Goal: Task Accomplishment & Management: Use online tool/utility

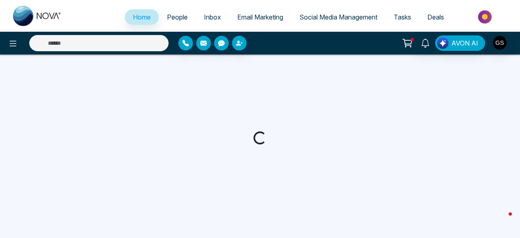
select select "*"
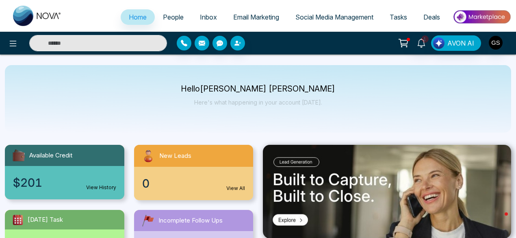
click at [484, 15] on img at bounding box center [481, 17] width 59 height 18
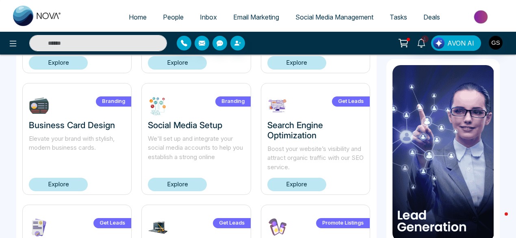
scroll to position [272, 0]
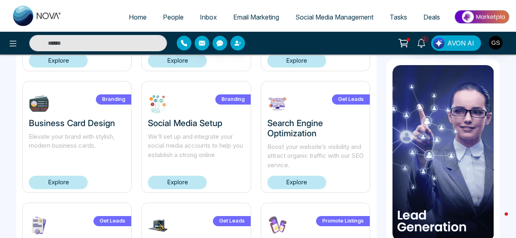
click at [67, 182] on link "Explore" at bounding box center [58, 182] width 59 height 13
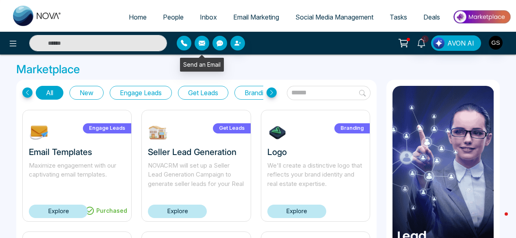
click at [202, 46] on icon "button" at bounding box center [202, 43] width 7 height 7
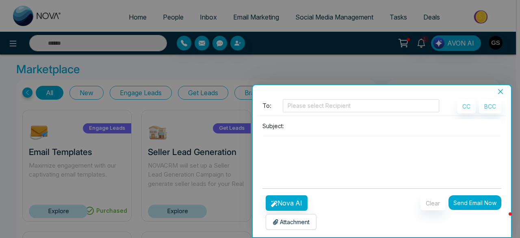
click at [502, 91] on icon "close" at bounding box center [500, 91] width 7 height 7
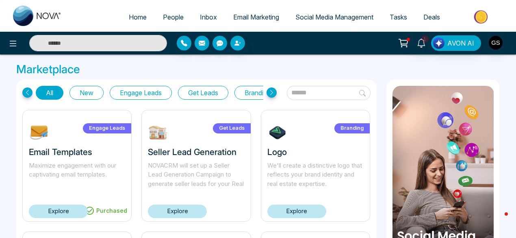
click at [261, 15] on span "Email Marketing" at bounding box center [256, 17] width 46 height 8
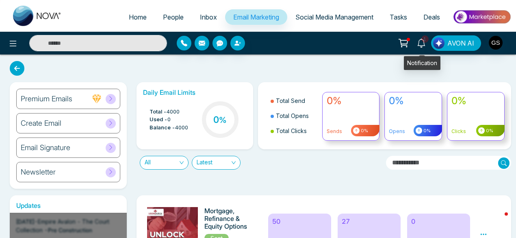
click at [428, 41] on span "1" at bounding box center [424, 38] width 7 height 7
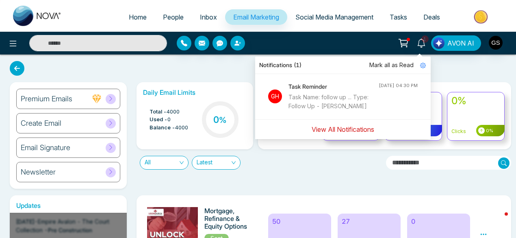
click at [356, 137] on button "View All Notifications" at bounding box center [342, 129] width 73 height 15
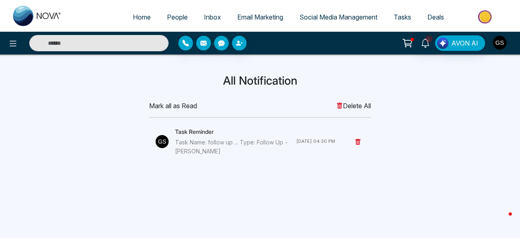
click at [500, 41] on img "button" at bounding box center [500, 43] width 14 height 14
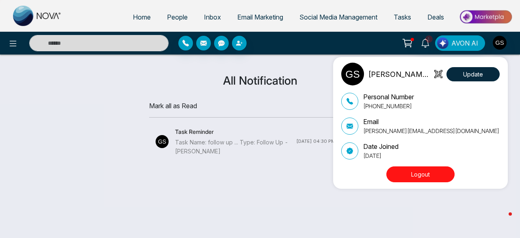
click at [314, 74] on div "[PERSON_NAME] [PERSON_NAME] Update Personal Number [PHONE_NUMBER] Email [PERSON…" at bounding box center [260, 119] width 520 height 238
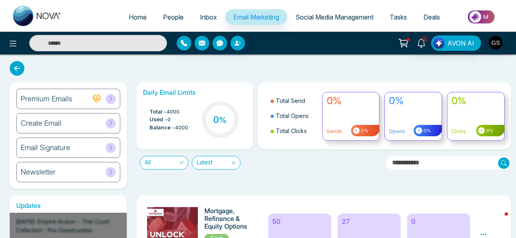
click at [202, 19] on span "Inbox" at bounding box center [208, 17] width 17 height 8
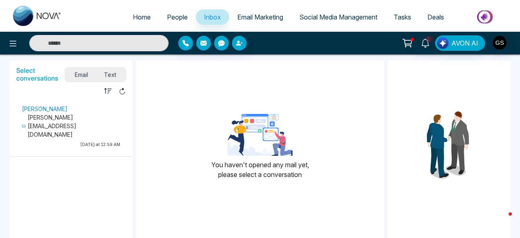
click at [178, 19] on span "People" at bounding box center [177, 17] width 21 height 8
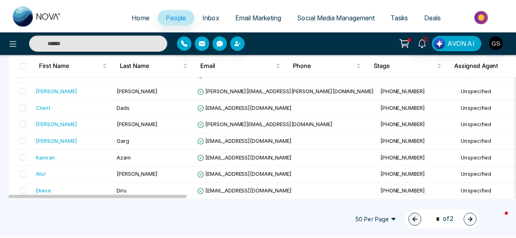
scroll to position [795, 0]
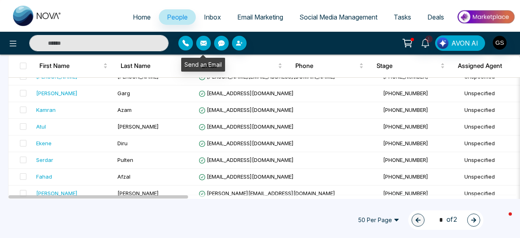
click at [207, 43] on button "button" at bounding box center [203, 43] width 15 height 15
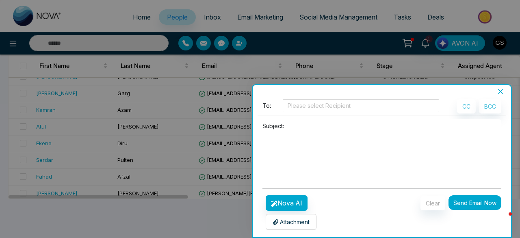
click at [302, 221] on p "Attachment" at bounding box center [291, 221] width 37 height 9
click at [500, 91] on icon "close" at bounding box center [500, 91] width 5 height 5
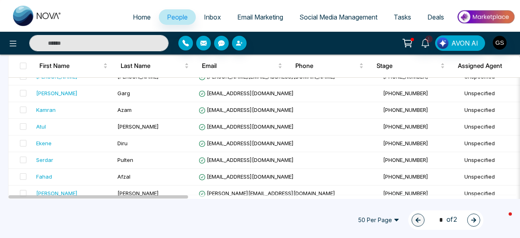
click at [136, 20] on span "Home" at bounding box center [142, 17] width 18 height 8
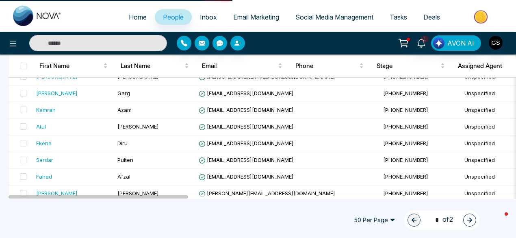
select select "*"
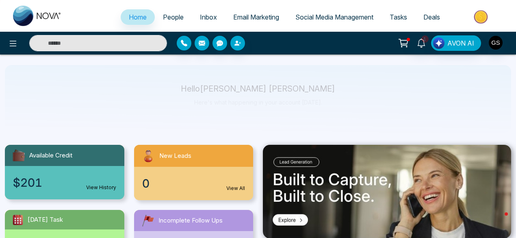
scroll to position [81, 0]
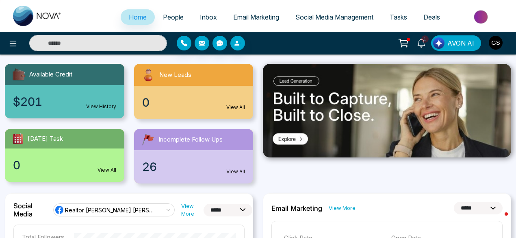
click at [239, 169] on link "View All" at bounding box center [235, 171] width 19 height 7
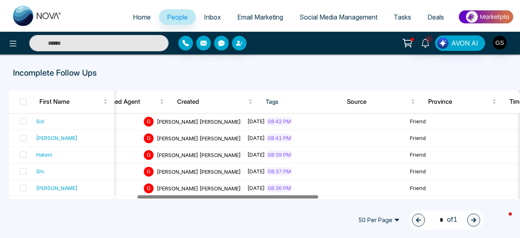
scroll to position [0, 362]
drag, startPoint x: 185, startPoint y: 195, endPoint x: 313, endPoint y: 197, distance: 128.8
click at [313, 197] on div at bounding box center [227, 196] width 181 height 3
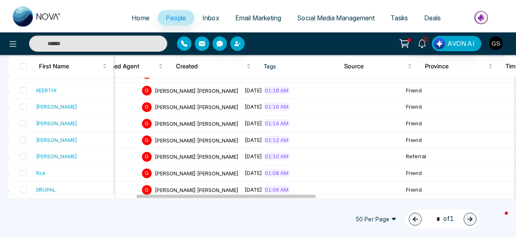
scroll to position [0, 0]
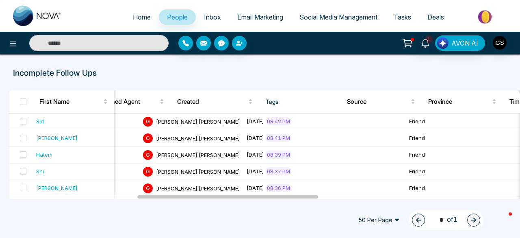
click at [257, 15] on span "Email Marketing" at bounding box center [260, 17] width 46 height 8
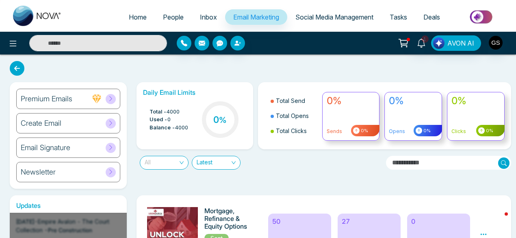
click at [180, 165] on span "All" at bounding box center [164, 162] width 39 height 13
click at [109, 123] on icon at bounding box center [111, 123] width 6 height 6
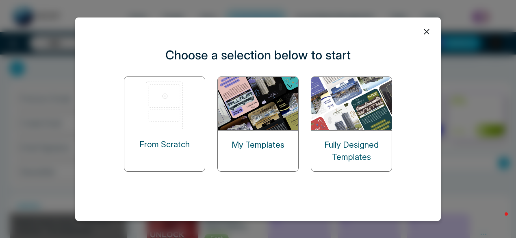
click at [267, 115] on img at bounding box center [258, 103] width 81 height 53
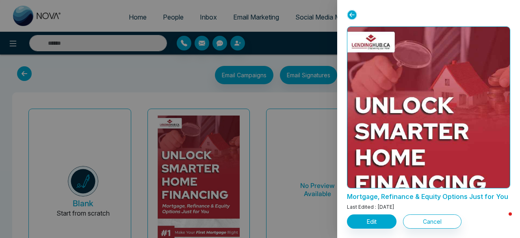
click at [354, 13] on icon at bounding box center [352, 15] width 10 height 10
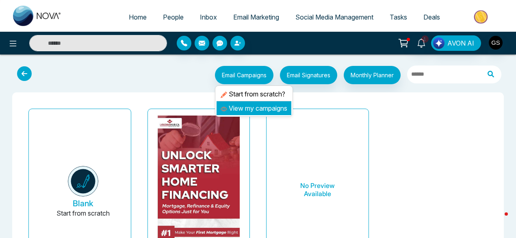
click at [252, 109] on link "View my campaigns" at bounding box center [254, 108] width 67 height 8
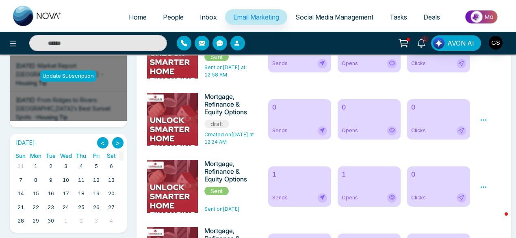
scroll to position [113, 0]
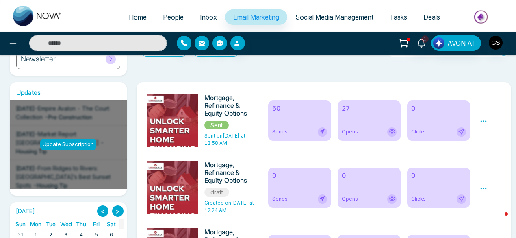
click at [354, 120] on div "27 Opens" at bounding box center [369, 120] width 63 height 40
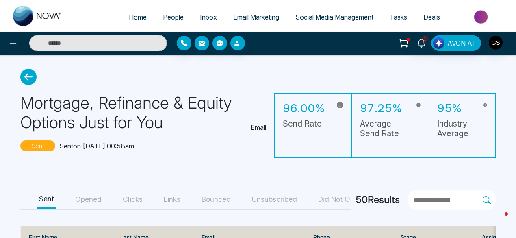
click at [250, 14] on span "Email Marketing" at bounding box center [256, 17] width 46 height 8
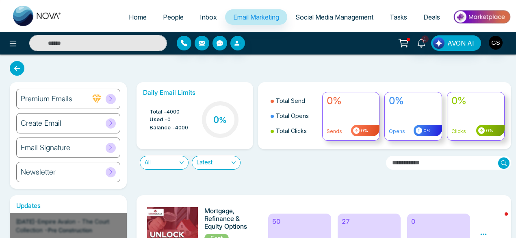
click at [111, 122] on icon at bounding box center [111, 123] width 6 height 6
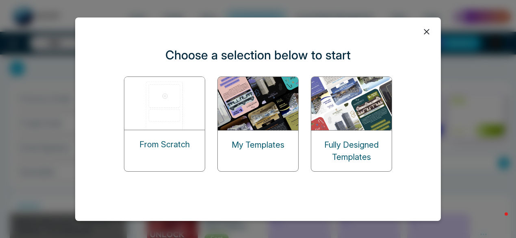
click at [256, 111] on img at bounding box center [258, 103] width 81 height 53
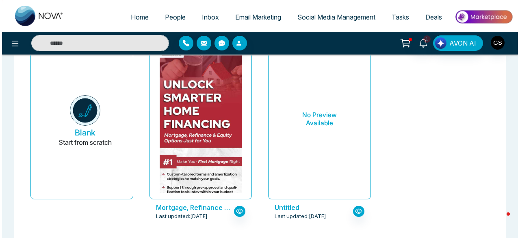
scroll to position [73, 0]
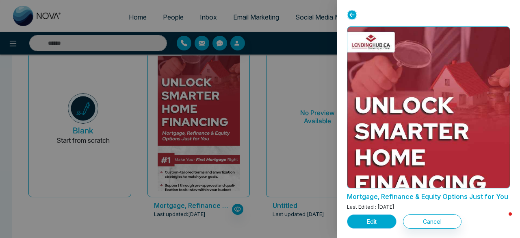
click at [382, 221] on button "Edit" at bounding box center [372, 221] width 50 height 14
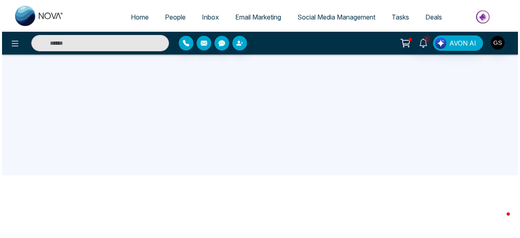
scroll to position [77, 0]
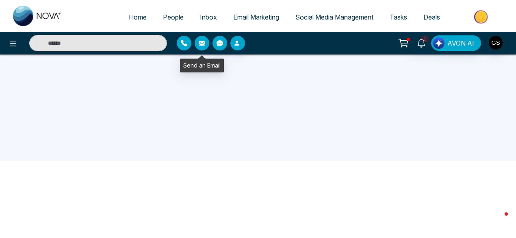
click at [206, 43] on button "button" at bounding box center [202, 43] width 15 height 15
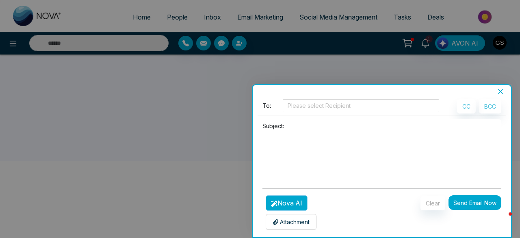
click at [291, 202] on button "Nova AI" at bounding box center [287, 202] width 42 height 15
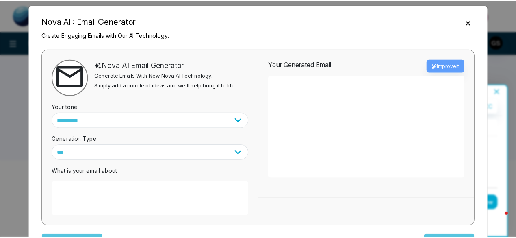
scroll to position [0, 0]
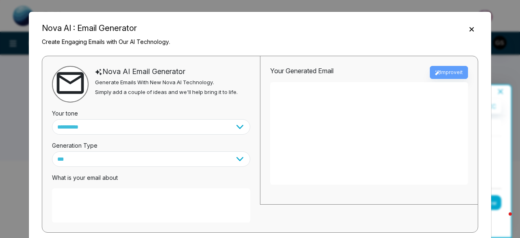
click at [470, 30] on icon "Close" at bounding box center [472, 29] width 8 height 8
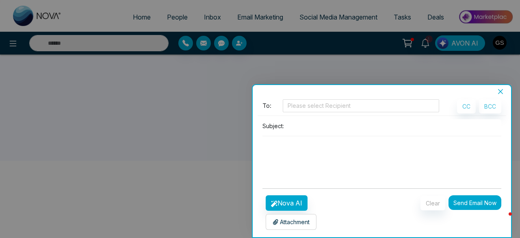
click at [501, 94] on icon "close" at bounding box center [500, 91] width 7 height 7
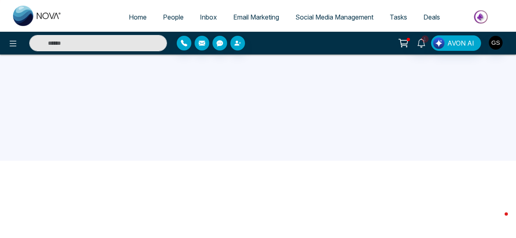
click at [407, 43] on icon at bounding box center [404, 42] width 7 height 4
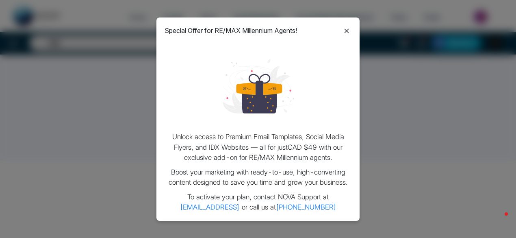
click at [346, 30] on icon at bounding box center [347, 31] width 4 height 4
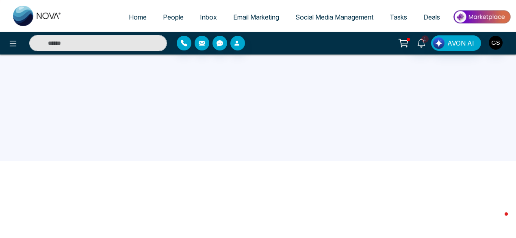
click at [253, 18] on span "Email Marketing" at bounding box center [256, 17] width 46 height 8
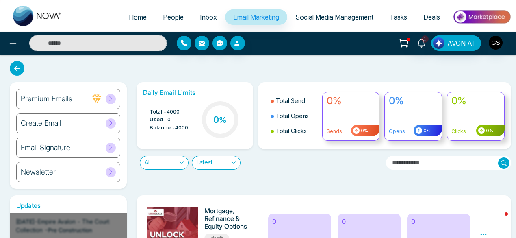
click at [112, 125] on icon at bounding box center [111, 123] width 6 height 6
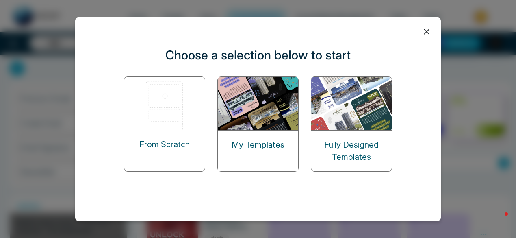
click at [256, 114] on img at bounding box center [258, 103] width 81 height 53
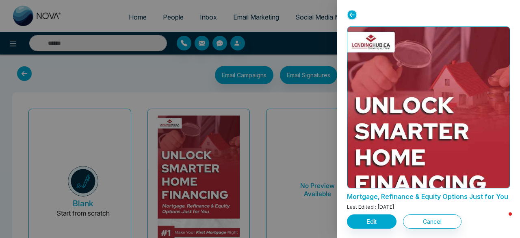
click at [350, 13] on icon at bounding box center [352, 15] width 10 height 10
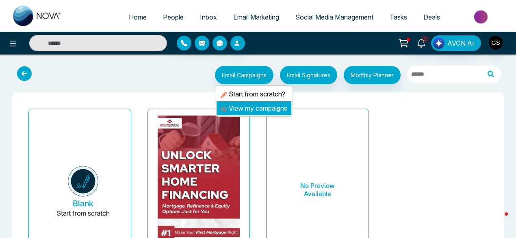
click at [259, 108] on link "View my campaigns" at bounding box center [254, 108] width 67 height 8
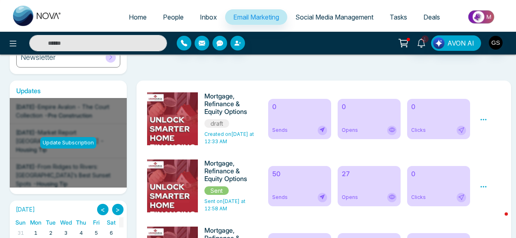
scroll to position [124, 0]
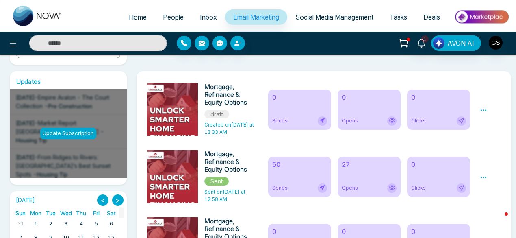
click at [321, 119] on icon at bounding box center [322, 120] width 7 height 7
click at [282, 115] on div "0 Sends" at bounding box center [299, 109] width 63 height 40
click at [396, 124] on div "Opens" at bounding box center [369, 120] width 55 height 9
click at [445, 108] on div "0 Clicks" at bounding box center [438, 109] width 63 height 40
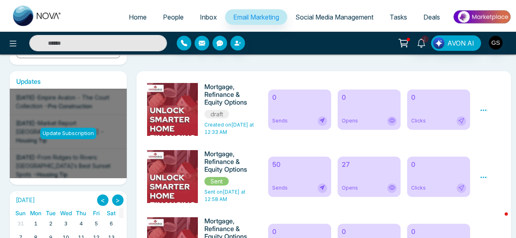
click at [486, 112] on icon at bounding box center [483, 109] width 7 height 7
click at [493, 132] on link "Edit" at bounding box center [491, 133] width 10 height 7
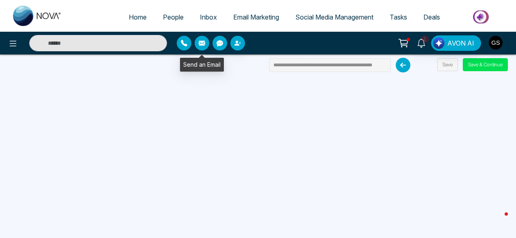
click at [202, 43] on icon "button" at bounding box center [202, 43] width 7 height 5
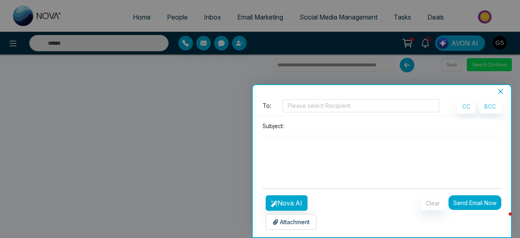
click at [298, 219] on p "Attachment" at bounding box center [291, 221] width 37 height 9
click at [499, 91] on icon "close" at bounding box center [500, 91] width 7 height 7
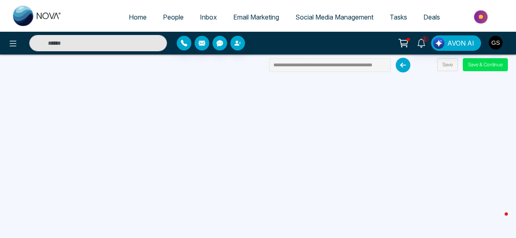
click at [247, 15] on span "Email Marketing" at bounding box center [256, 17] width 46 height 8
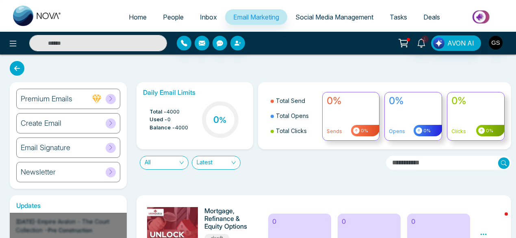
click at [106, 120] on div "Create Email" at bounding box center [68, 123] width 104 height 20
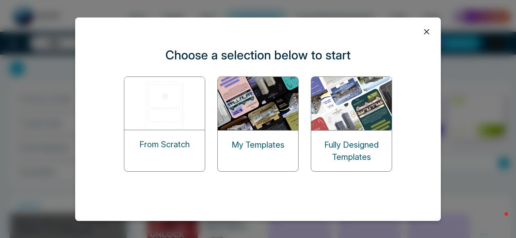
click at [267, 146] on p "My Templates" at bounding box center [258, 145] width 53 height 12
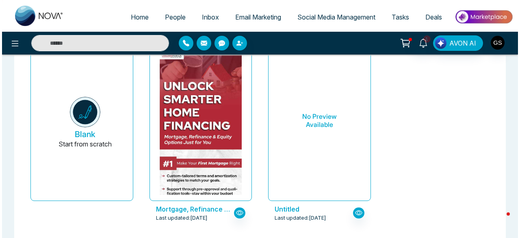
scroll to position [89, 0]
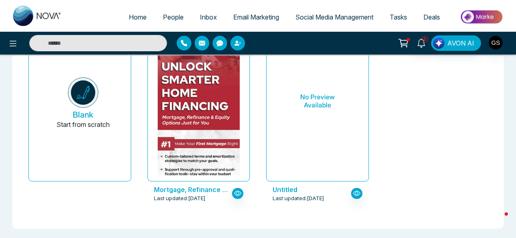
click at [206, 191] on p "Mortgage, Refinance & Equity Options Just for You" at bounding box center [193, 190] width 78 height 10
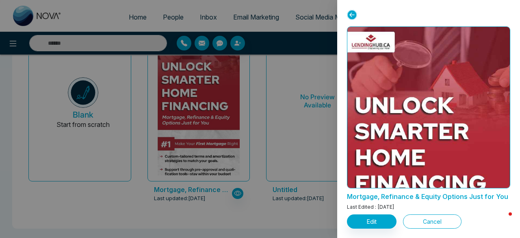
click at [434, 221] on button "Cancel" at bounding box center [432, 221] width 59 height 14
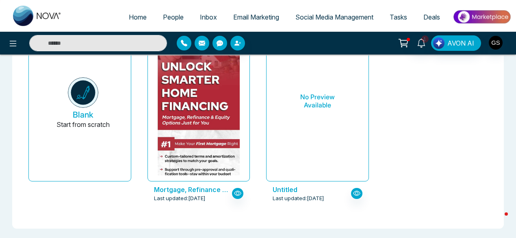
click at [200, 187] on p "Mortgage, Refinance & Equity Options Just for You" at bounding box center [193, 190] width 78 height 10
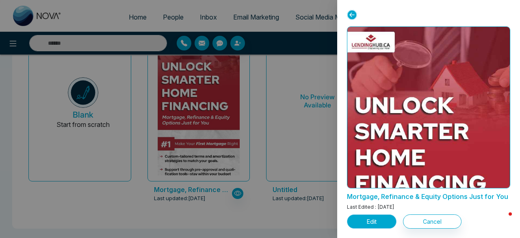
click at [381, 219] on button "Edit" at bounding box center [372, 221] width 50 height 14
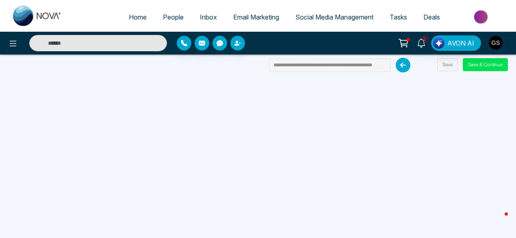
click at [405, 64] on icon at bounding box center [403, 65] width 15 height 15
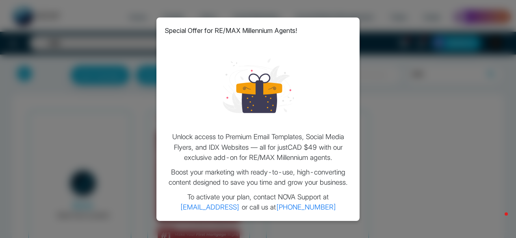
click at [424, 125] on div "Special Offer for RE/MAX Millennium Agents! Unlock access to Premium Email Temp…" at bounding box center [258, 119] width 516 height 238
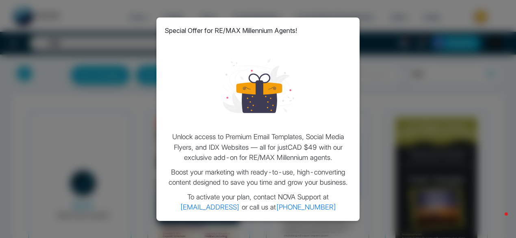
click at [424, 125] on div "Special Offer for RE/MAX Millennium Agents! Unlock access to Premium Email Temp…" at bounding box center [258, 119] width 516 height 238
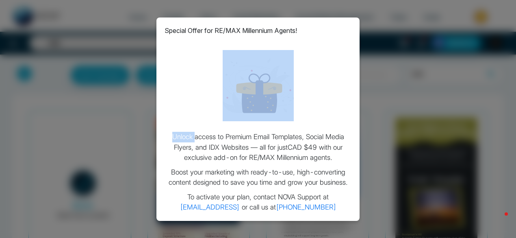
click at [424, 125] on div "Special Offer for RE/MAX Millennium Agents! Unlock access to Premium Email Temp…" at bounding box center [258, 119] width 516 height 238
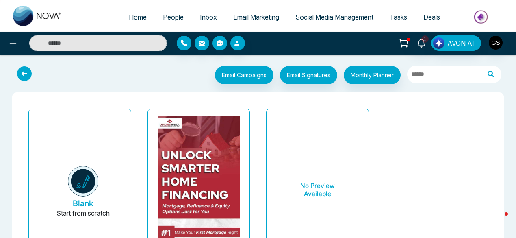
click at [406, 42] on icon at bounding box center [403, 42] width 11 height 11
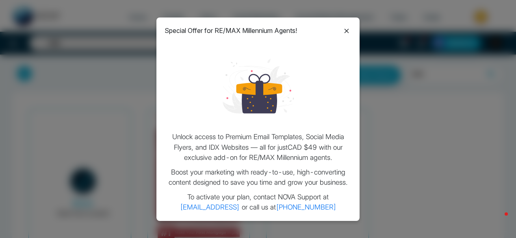
click at [348, 31] on icon at bounding box center [347, 31] width 10 height 10
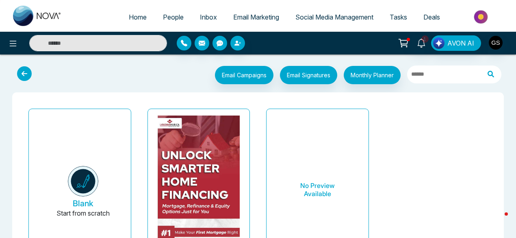
click at [255, 15] on span "Email Marketing" at bounding box center [256, 17] width 46 height 8
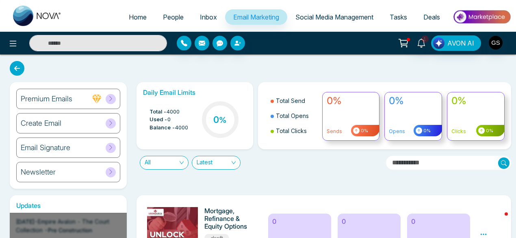
click at [32, 202] on h6 "Updates" at bounding box center [68, 206] width 117 height 8
click at [49, 169] on h6 "Newsletter" at bounding box center [38, 171] width 35 height 9
click at [110, 97] on icon at bounding box center [111, 99] width 6 height 6
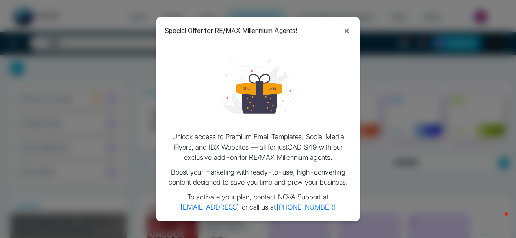
click at [350, 29] on icon at bounding box center [347, 31] width 10 height 10
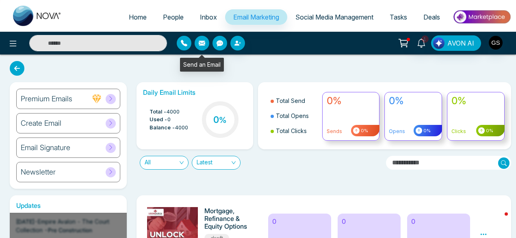
click at [201, 43] on icon "button" at bounding box center [202, 43] width 7 height 5
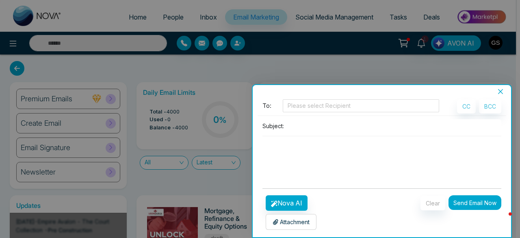
click at [298, 217] on p "Attachment" at bounding box center [291, 221] width 37 height 9
click at [502, 89] on icon "close" at bounding box center [500, 91] width 7 height 7
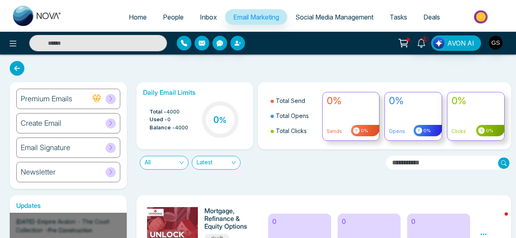
click at [82, 127] on div "Create Email" at bounding box center [68, 123] width 104 height 20
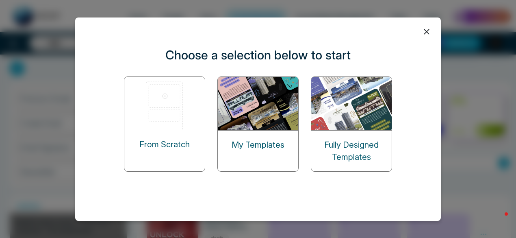
click at [249, 119] on img at bounding box center [258, 103] width 81 height 53
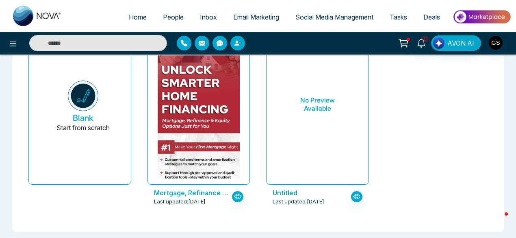
scroll to position [2, 0]
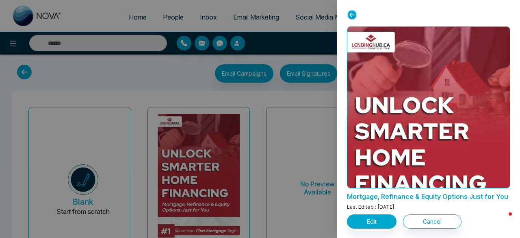
click at [352, 14] on icon at bounding box center [352, 15] width 10 height 10
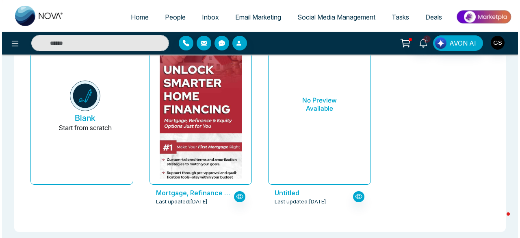
scroll to position [89, 0]
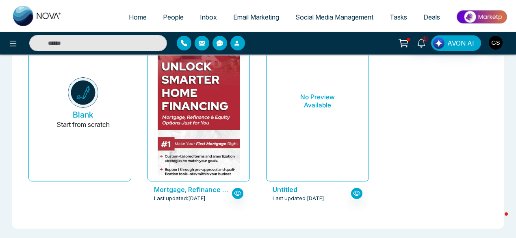
click at [204, 188] on p "Mortgage, Refinance & Equity Options Just for You" at bounding box center [193, 190] width 78 height 10
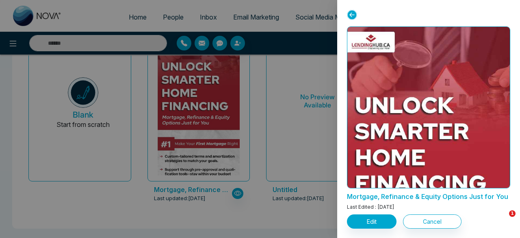
click at [352, 15] on icon at bounding box center [352, 15] width 10 height 10
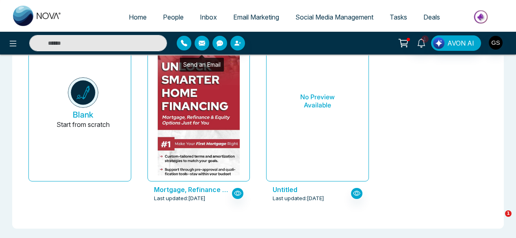
click at [203, 41] on icon "button" at bounding box center [202, 43] width 7 height 5
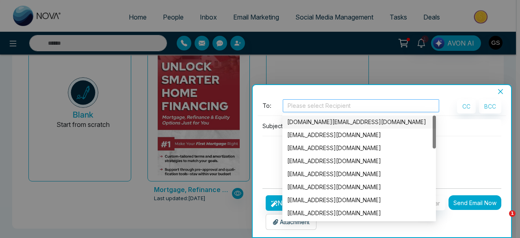
click at [363, 105] on div at bounding box center [361, 106] width 152 height 10
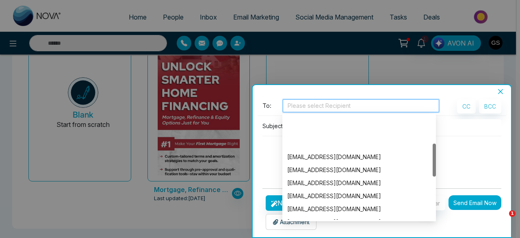
scroll to position [0, 0]
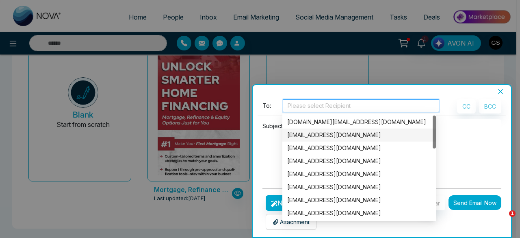
click at [435, 131] on div at bounding box center [434, 131] width 3 height 33
drag, startPoint x: 435, startPoint y: 131, endPoint x: 365, endPoint y: 85, distance: 84.1
click at [365, 85] on body "**********" at bounding box center [258, 30] width 516 height 238
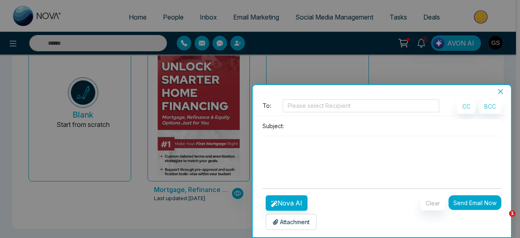
click at [365, 85] on div "**********" at bounding box center [382, 161] width 260 height 154
click at [296, 223] on p "Attachment" at bounding box center [291, 221] width 37 height 9
click at [502, 89] on icon "close" at bounding box center [500, 91] width 7 height 7
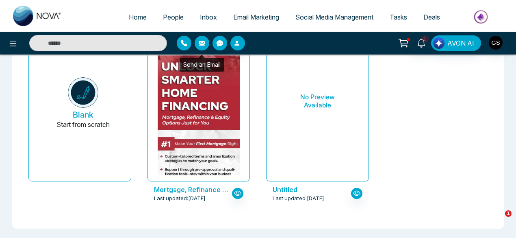
click at [201, 40] on icon "button" at bounding box center [202, 43] width 7 height 7
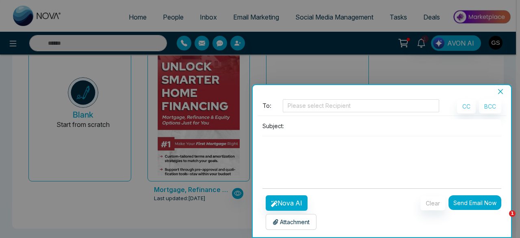
click at [501, 91] on icon "close" at bounding box center [500, 91] width 5 height 5
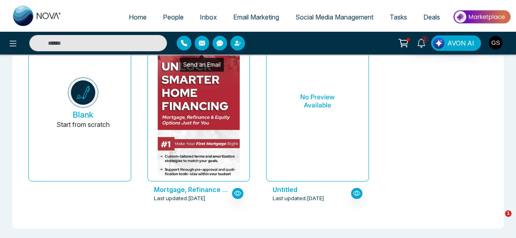
click at [205, 65] on div "Send an Email" at bounding box center [202, 65] width 44 height 14
